Goal: Obtain resource: Download file/media

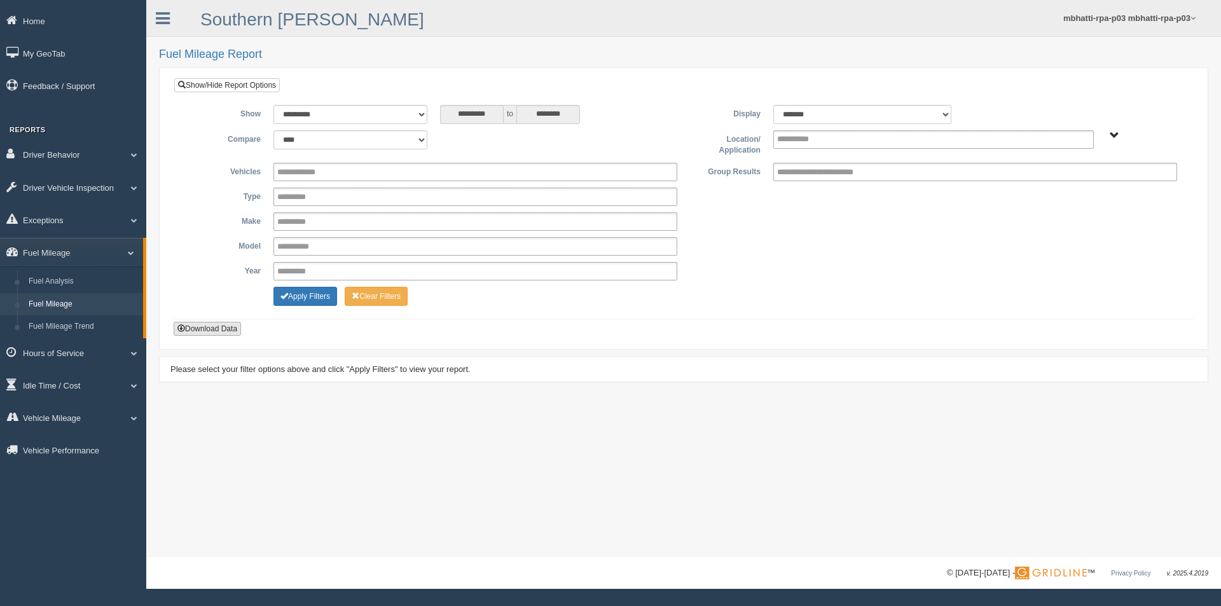
click at [209, 329] on button "Download Data" at bounding box center [207, 329] width 67 height 14
